Goal: Learn about a topic

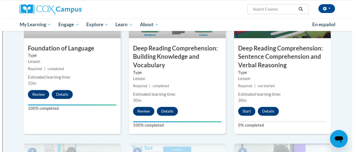
scroll to position [304, 0]
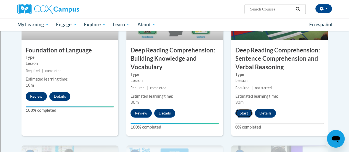
click at [244, 113] on button "Start" at bounding box center [244, 113] width 17 height 9
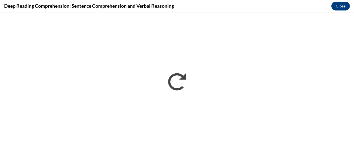
scroll to position [0, 0]
